Goal: Information Seeking & Learning: Learn about a topic

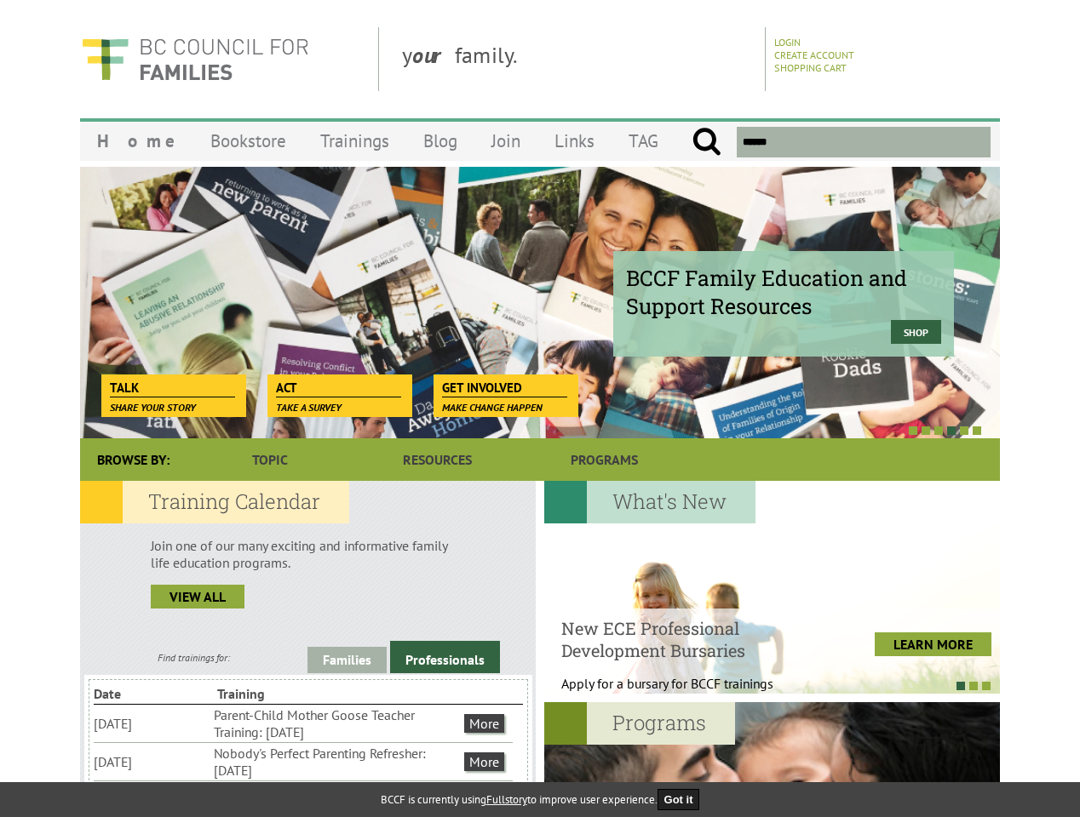
click at [540, 422] on div at bounding box center [521, 430] width 920 height 17
click at [540, 302] on div "BCCF Family Education and Support Resources Shop" at bounding box center [540, 302] width 920 height 272
click at [521, 430] on div at bounding box center [521, 430] width 920 height 17
click at [347, 660] on link "Families" at bounding box center [346, 660] width 79 height 26
click at [444, 657] on link "Professionals" at bounding box center [445, 657] width 110 height 32
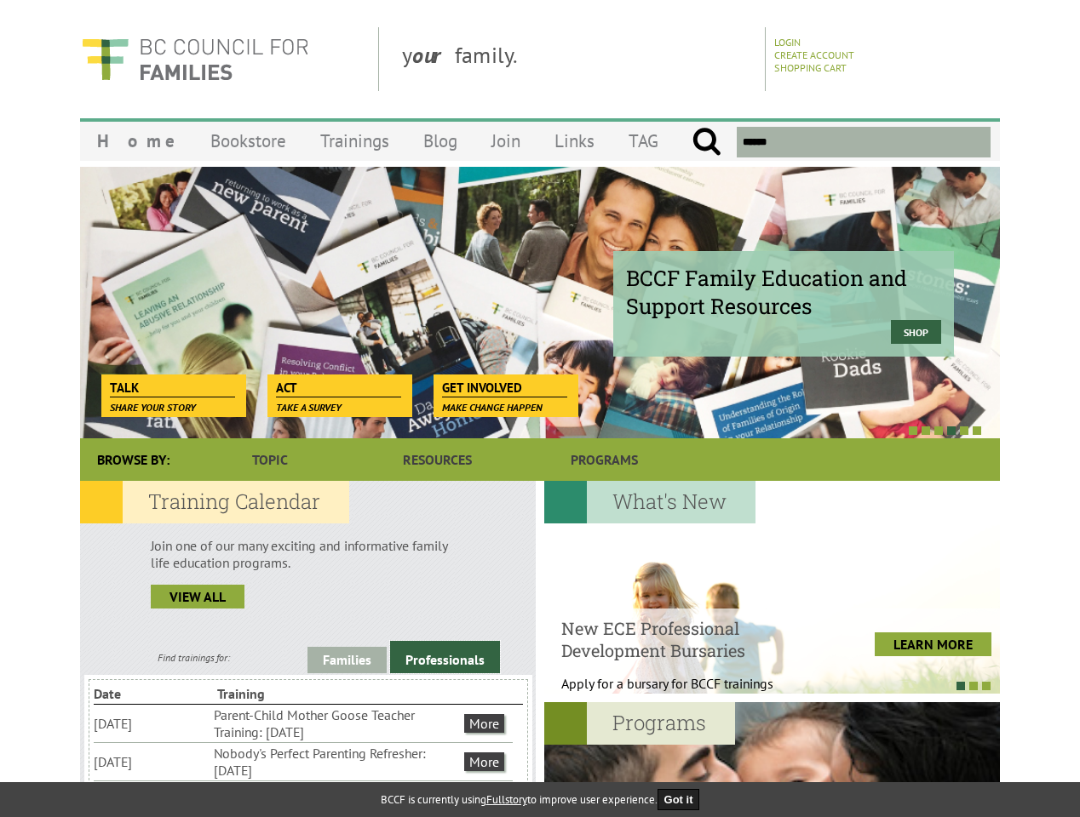
click at [303, 761] on li "Nobody's Perfect Parenting Refresher: [DATE]" at bounding box center [337, 761] width 247 height 37
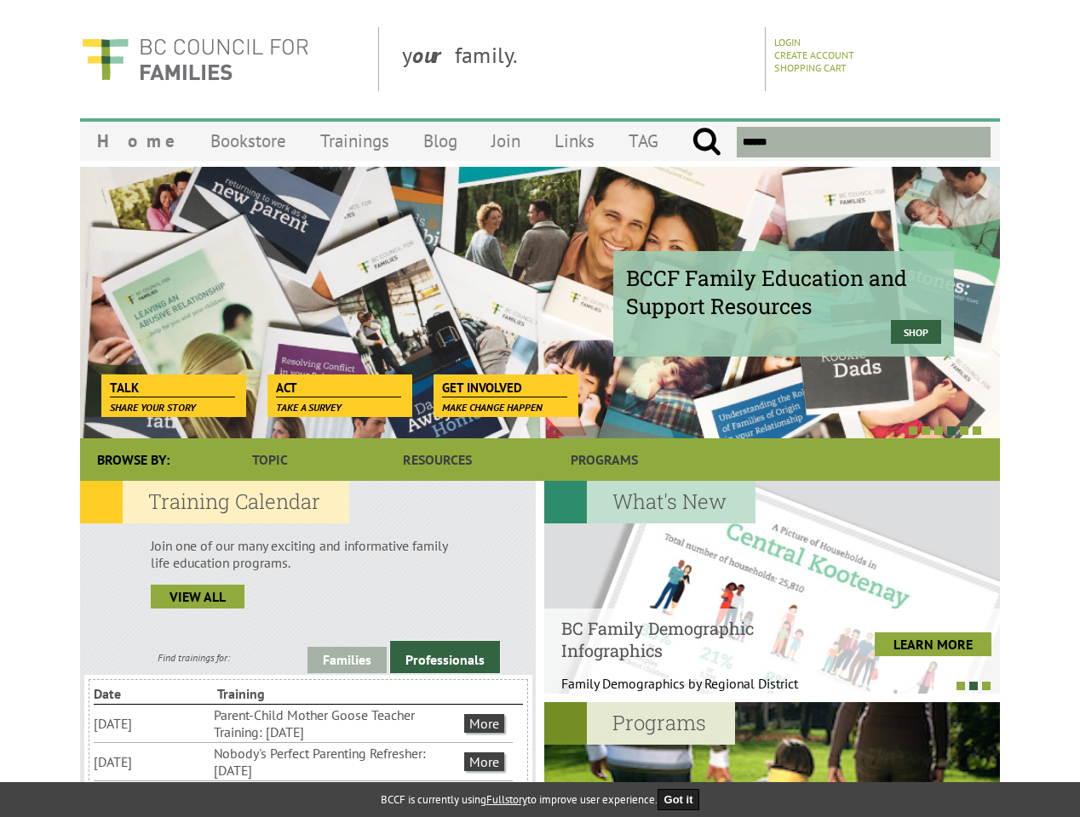
click at [763, 685] on div at bounding box center [764, 685] width 456 height 17
click at [771, 760] on div at bounding box center [772, 809] width 456 height 213
click at [684, 800] on button "Got it" at bounding box center [678, 799] width 43 height 21
